Goal: Information Seeking & Learning: Learn about a topic

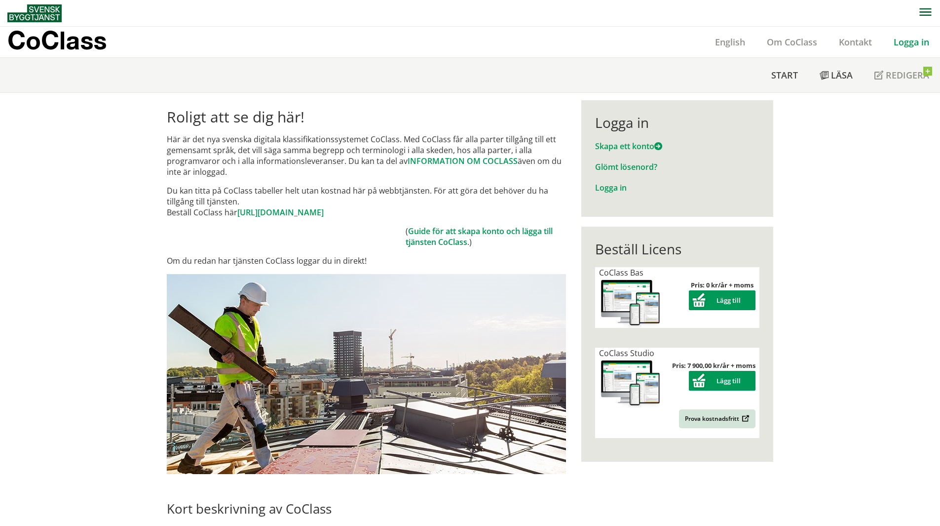
click at [906, 44] on link "Logga in" at bounding box center [911, 42] width 57 height 12
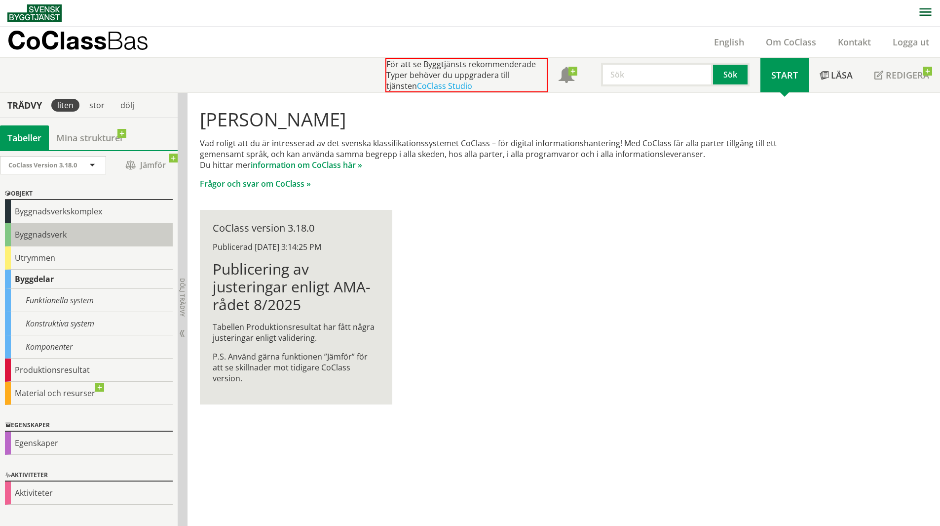
click at [47, 239] on div "Byggnadsverk" at bounding box center [89, 234] width 168 height 23
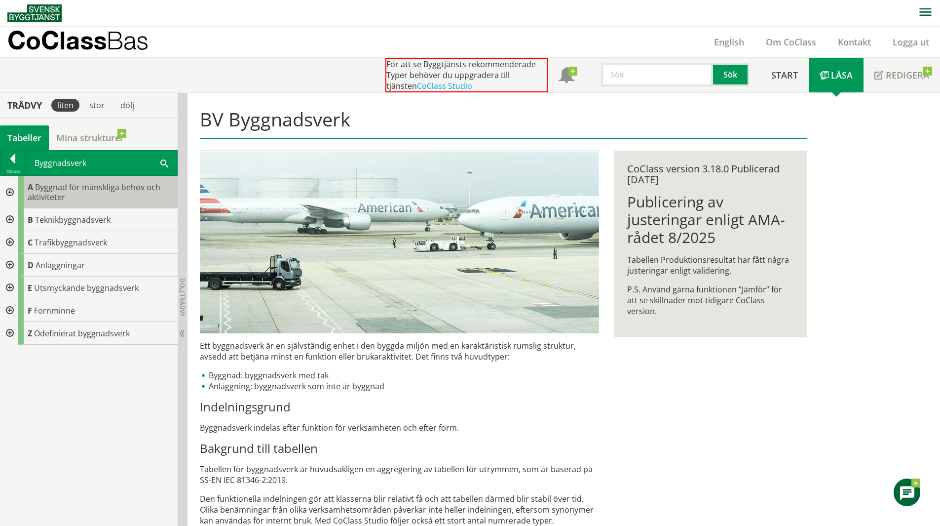
click at [129, 190] on span "Byggnad för mänskliga behov och aktiviteter" at bounding box center [94, 192] width 133 height 21
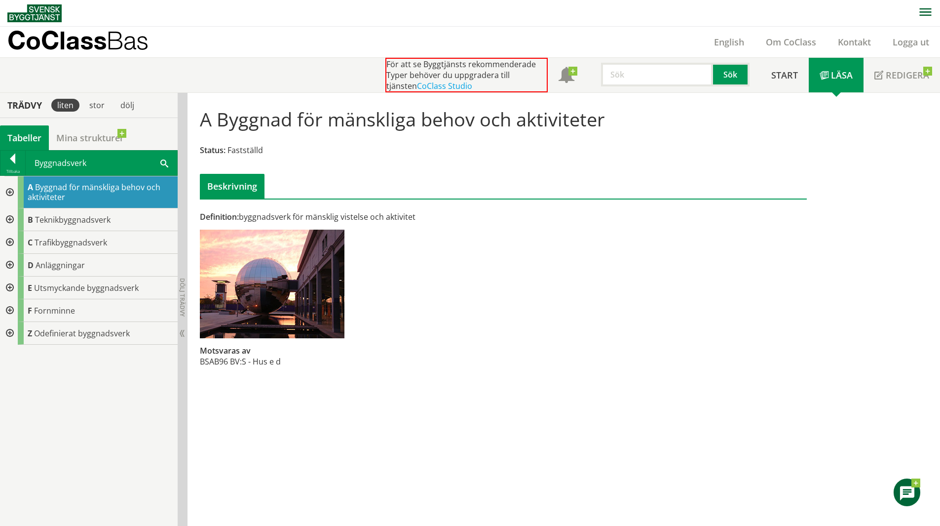
click at [10, 194] on div at bounding box center [9, 192] width 18 height 32
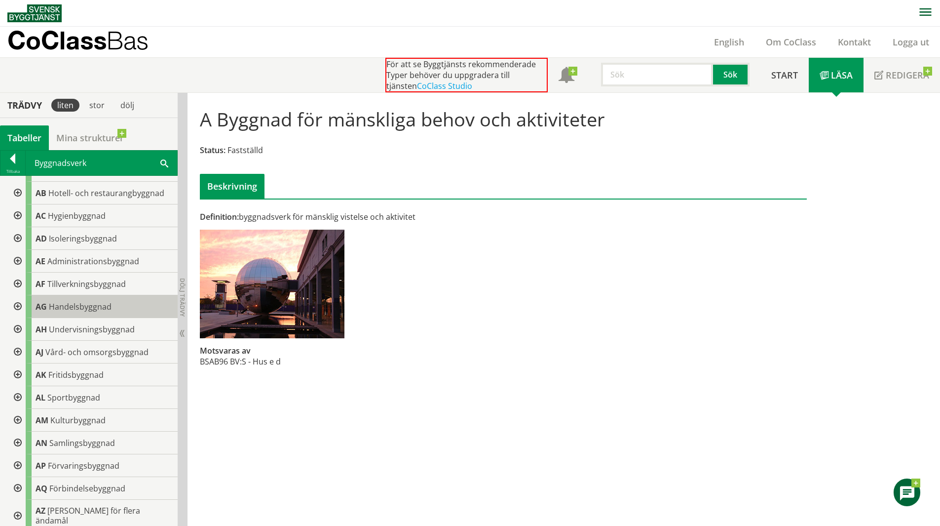
scroll to position [99, 0]
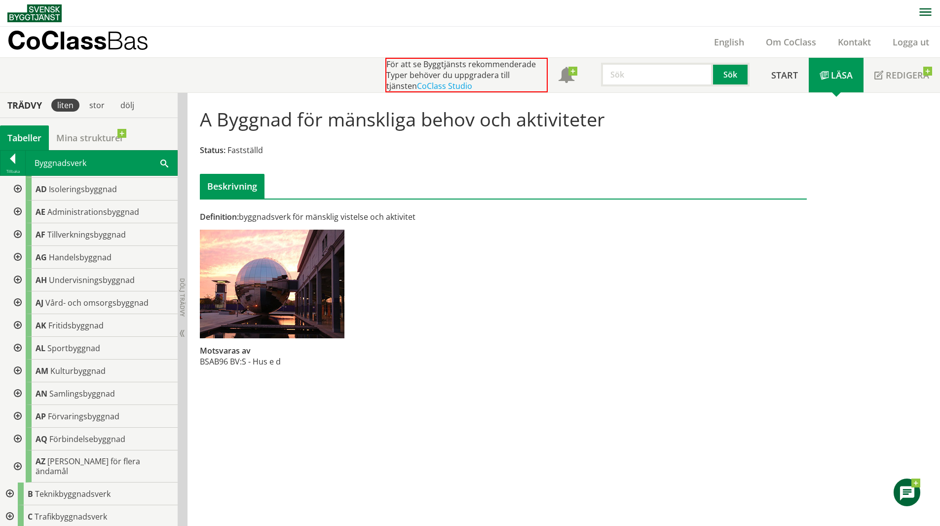
click at [15, 414] on div at bounding box center [17, 416] width 18 height 23
click at [19, 392] on div at bounding box center [17, 393] width 18 height 23
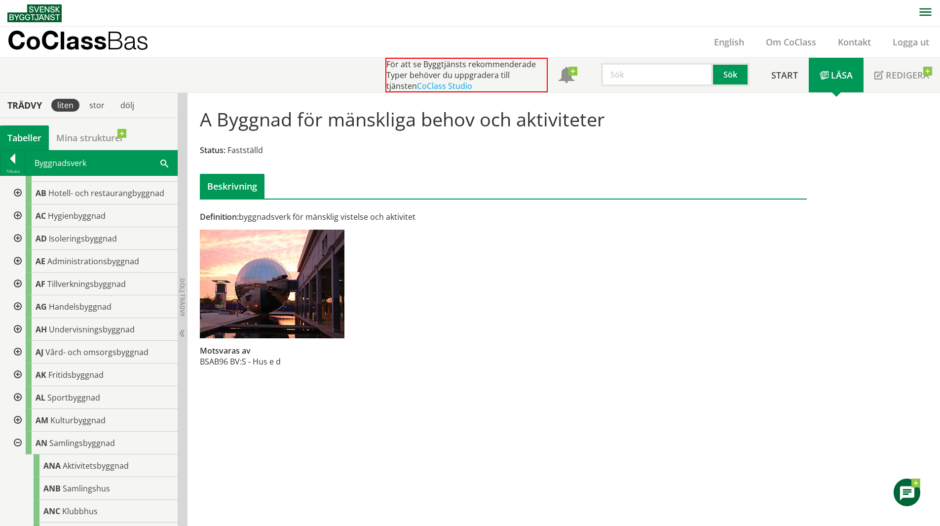
scroll to position [0, 0]
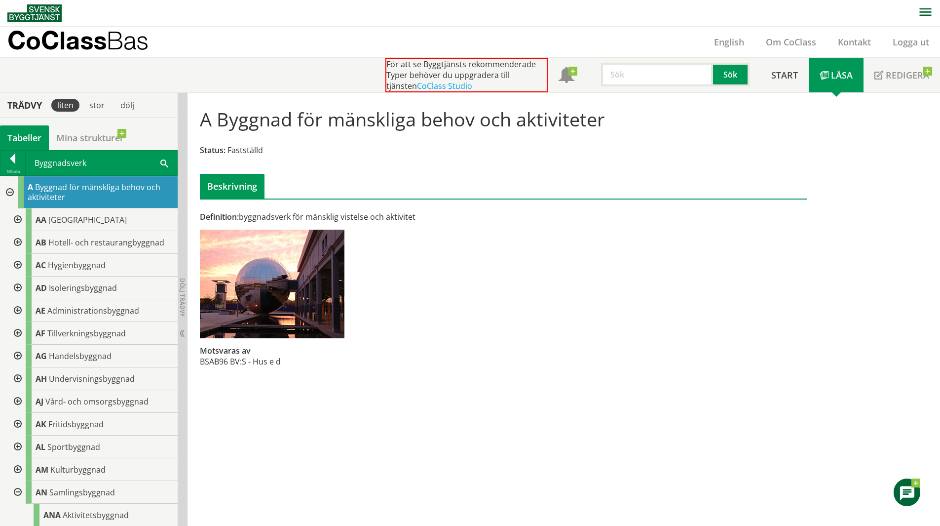
click at [70, 188] on span "Byggnad för mänskliga behov och aktiviteter" at bounding box center [94, 192] width 133 height 21
click at [166, 160] on span at bounding box center [164, 162] width 8 height 10
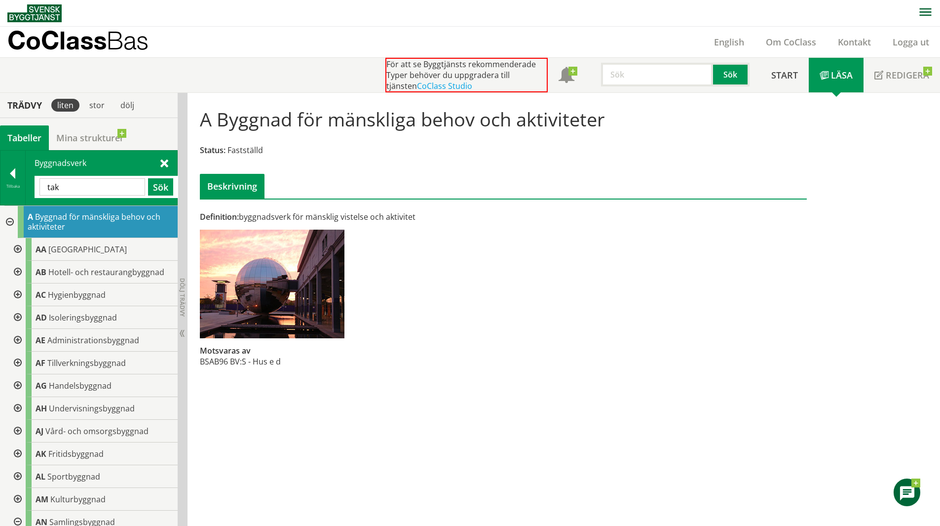
type input "tak"
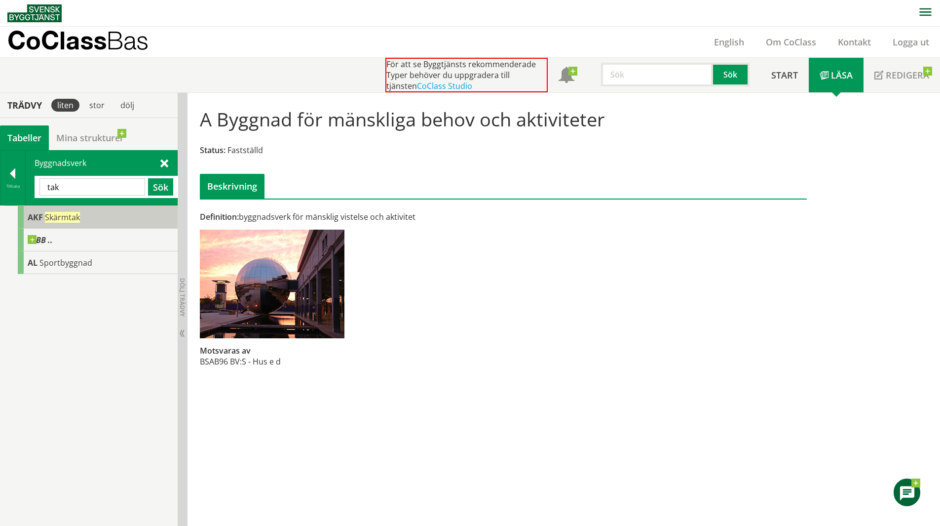
click at [76, 218] on span "Skärmtak" at bounding box center [62, 217] width 35 height 11
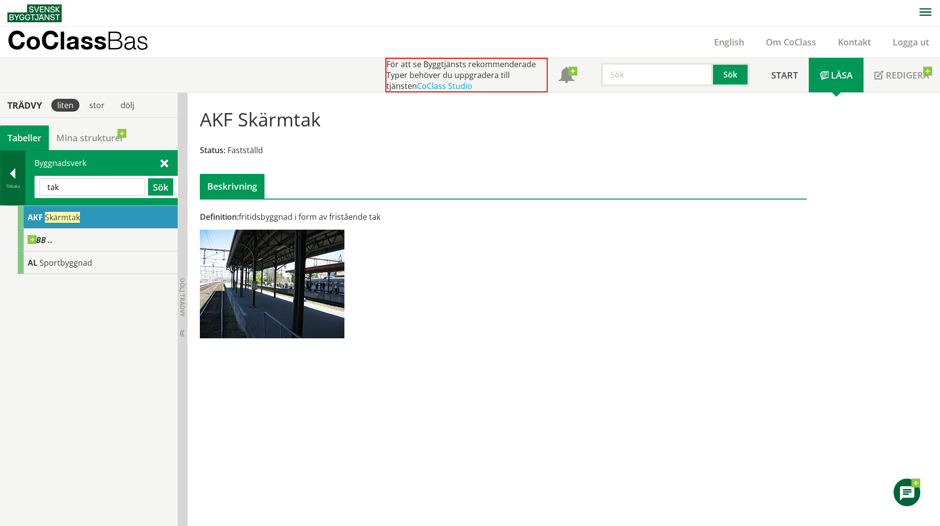
click at [11, 172] on div at bounding box center [12, 175] width 25 height 14
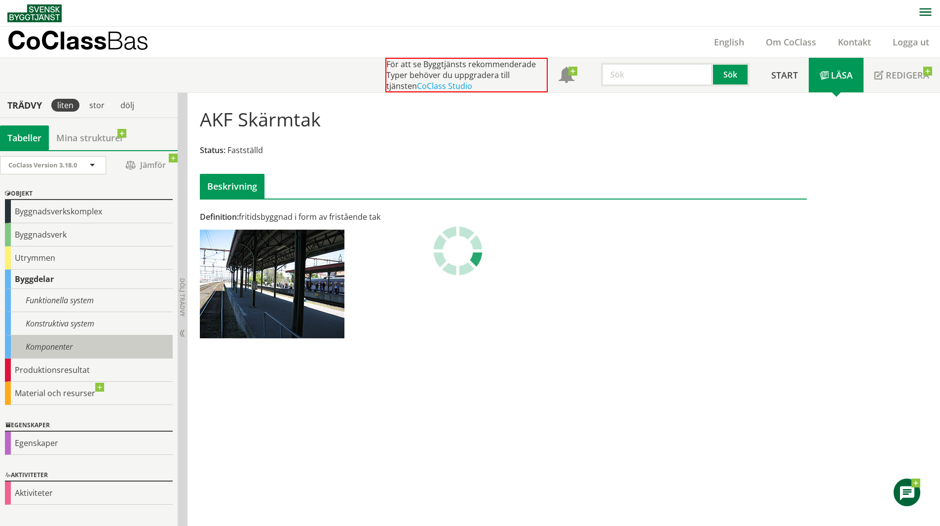
click at [73, 345] on div "Komponenter" at bounding box center [89, 346] width 168 height 23
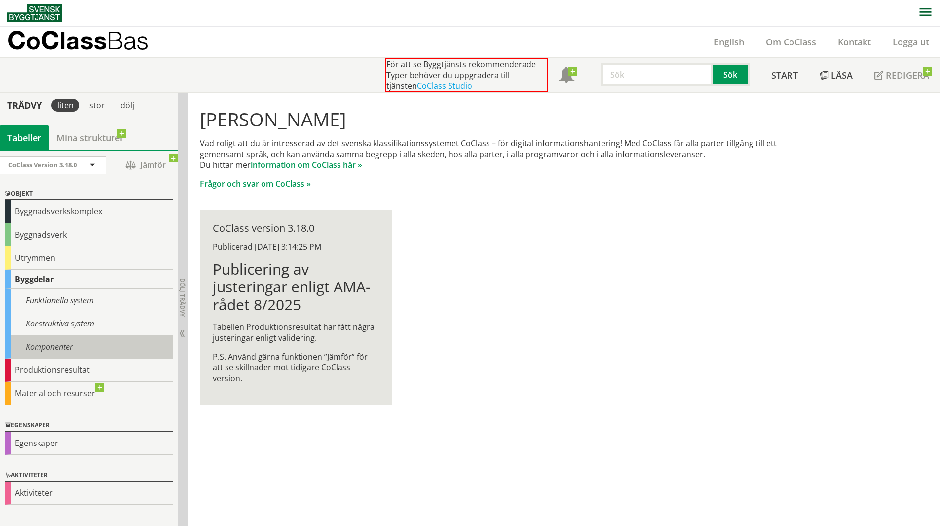
click at [68, 347] on div "Komponenter" at bounding box center [89, 346] width 168 height 23
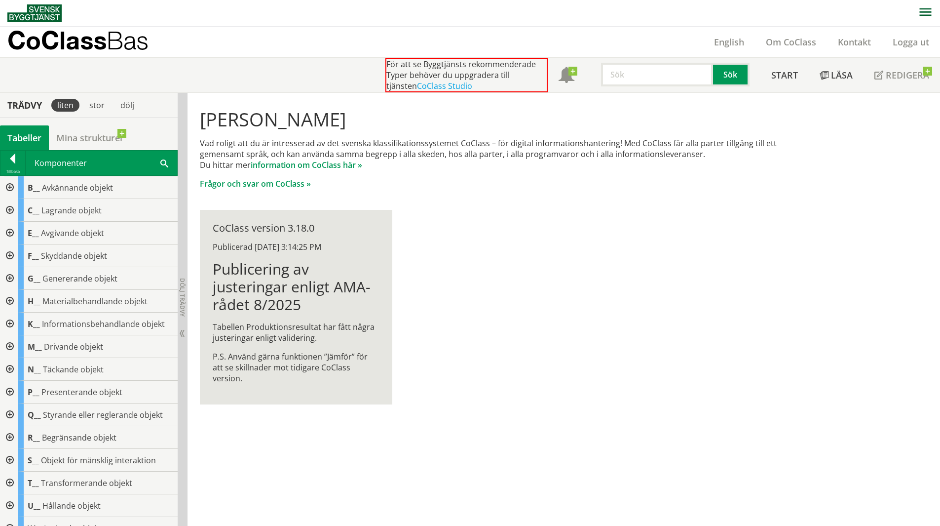
click at [162, 160] on span at bounding box center [164, 162] width 8 height 10
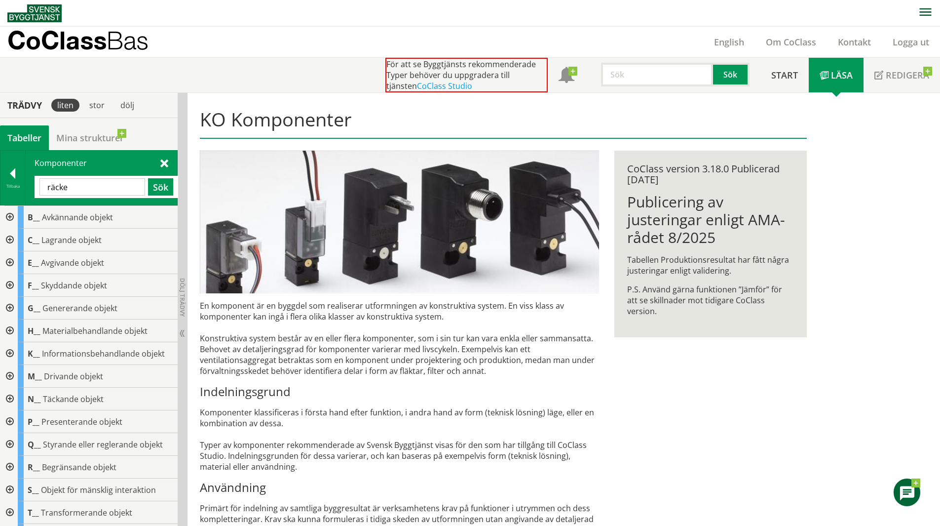
type input "räcke"
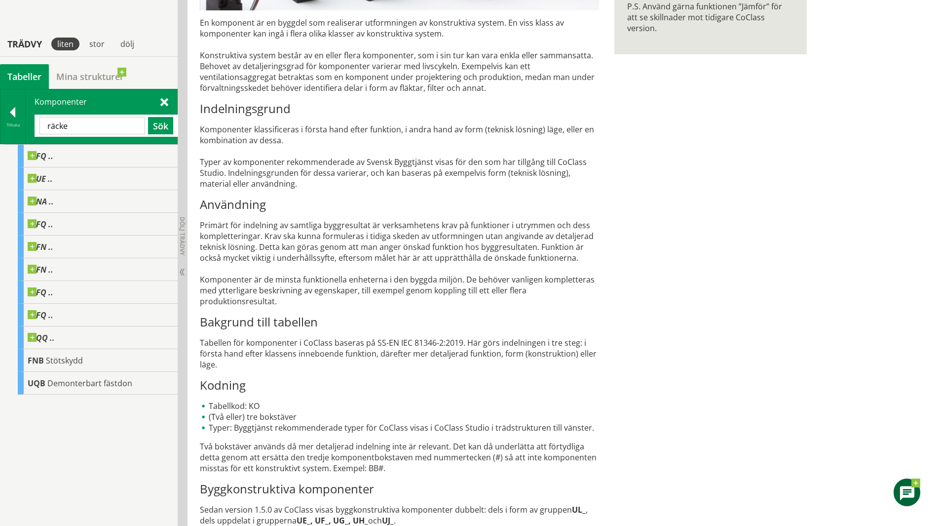
scroll to position [320, 0]
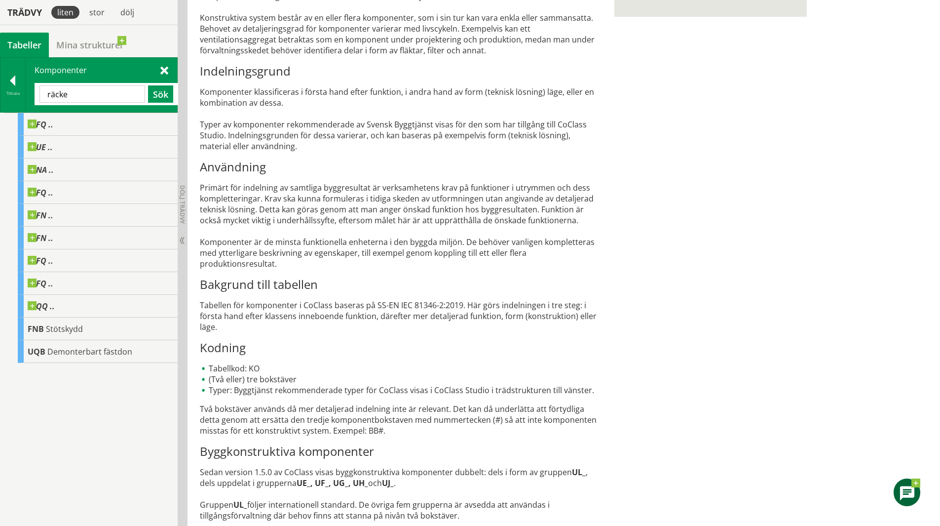
drag, startPoint x: 334, startPoint y: 344, endPoint x: 259, endPoint y: 338, distance: 75.3
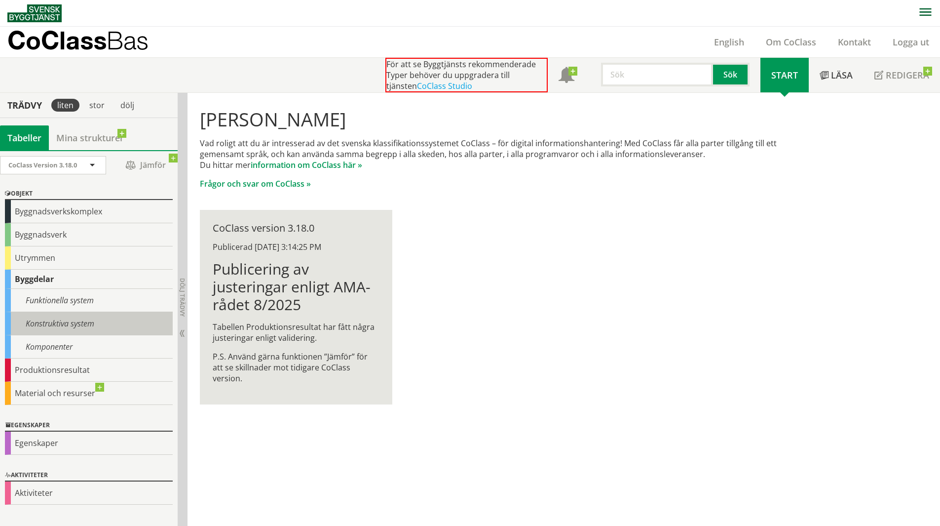
click at [79, 325] on div "Konstruktiva system" at bounding box center [89, 323] width 168 height 23
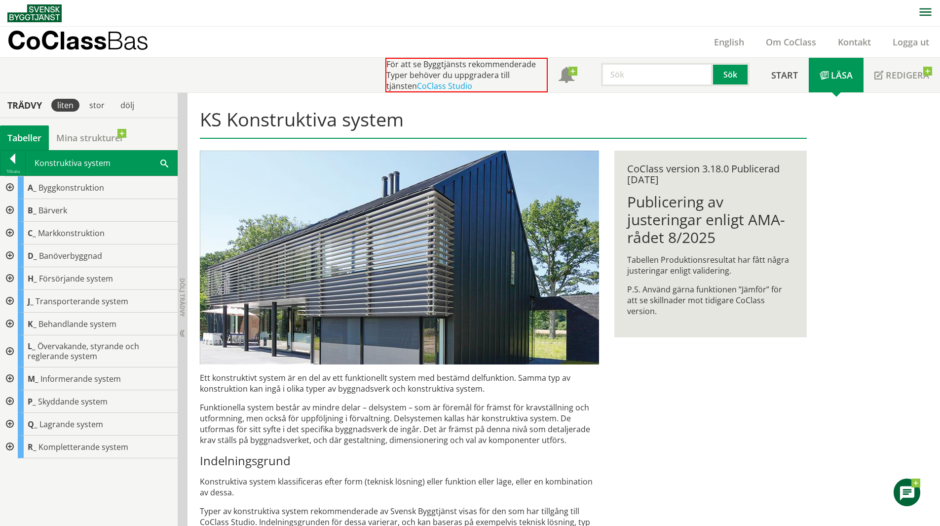
click at [165, 163] on span at bounding box center [164, 162] width 8 height 10
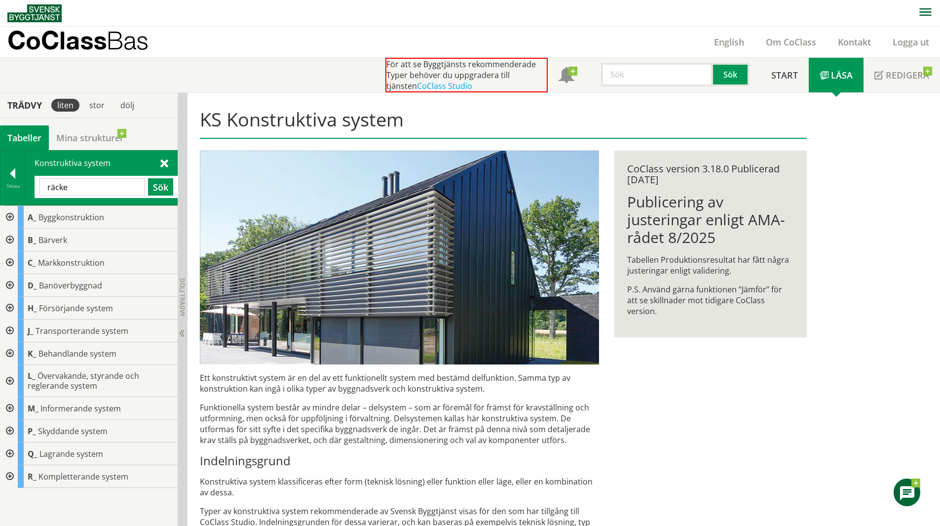
type input "räcke"
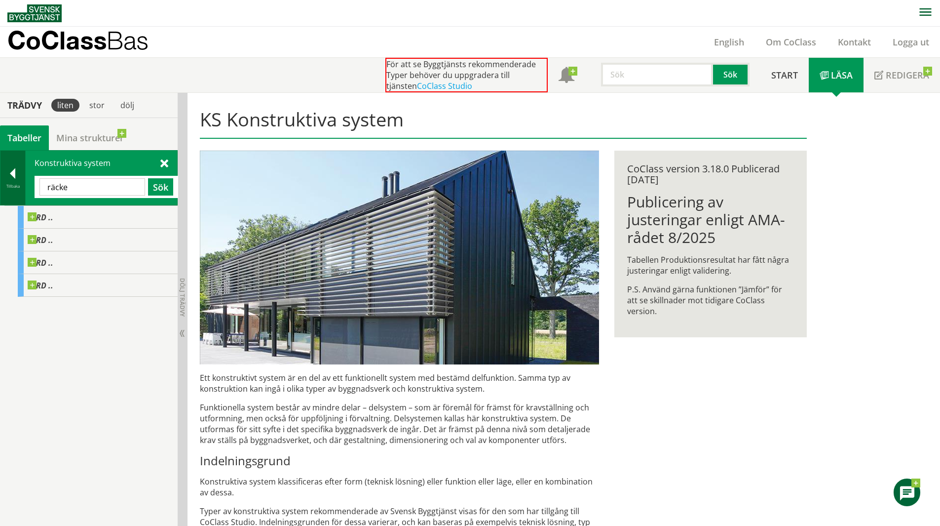
click at [13, 182] on div "Tillbaka" at bounding box center [12, 186] width 25 height 8
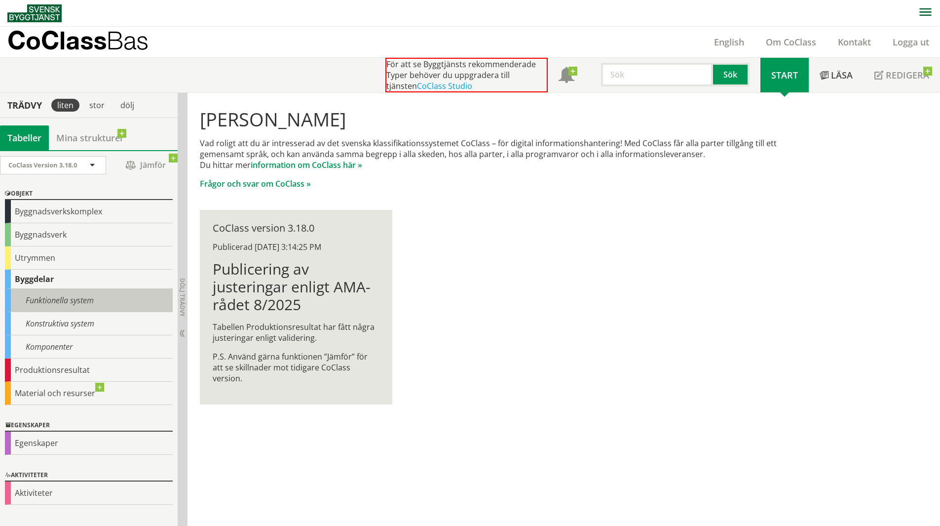
click at [80, 301] on div "Funktionella system" at bounding box center [89, 300] width 168 height 23
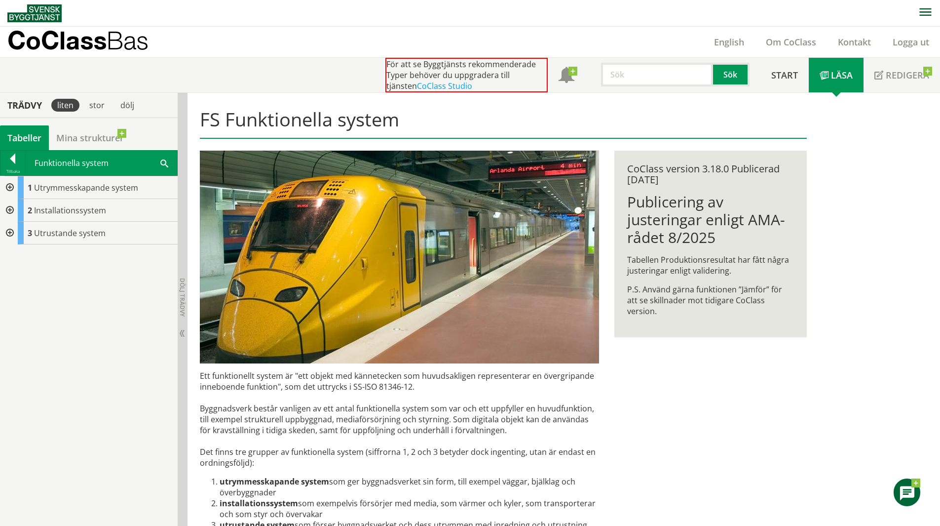
click at [164, 161] on span at bounding box center [164, 162] width 8 height 10
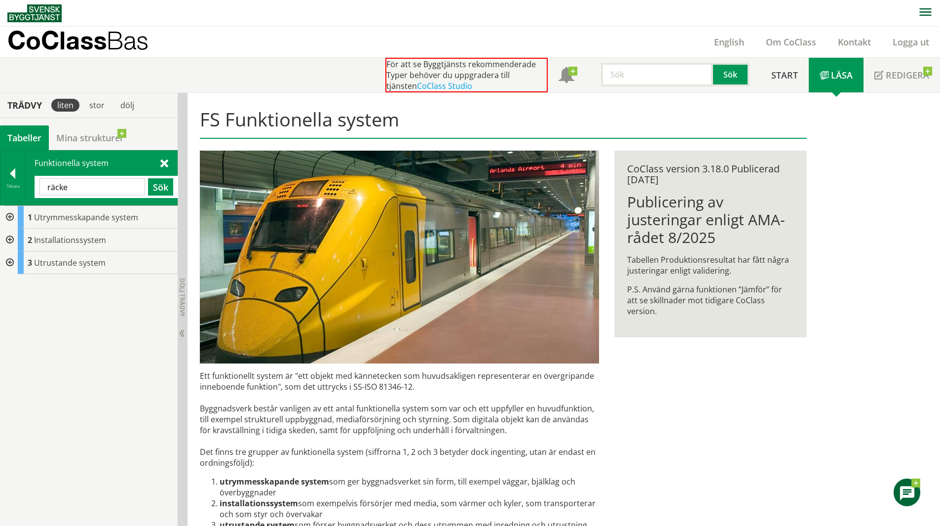
type input "räcke"
